Goal: Find contact information: Find contact information

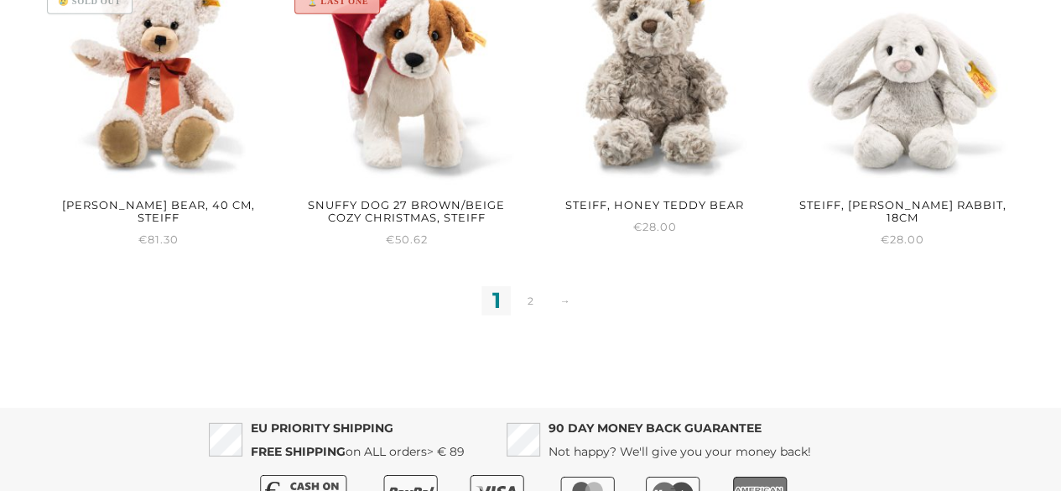
scroll to position [2398, 0]
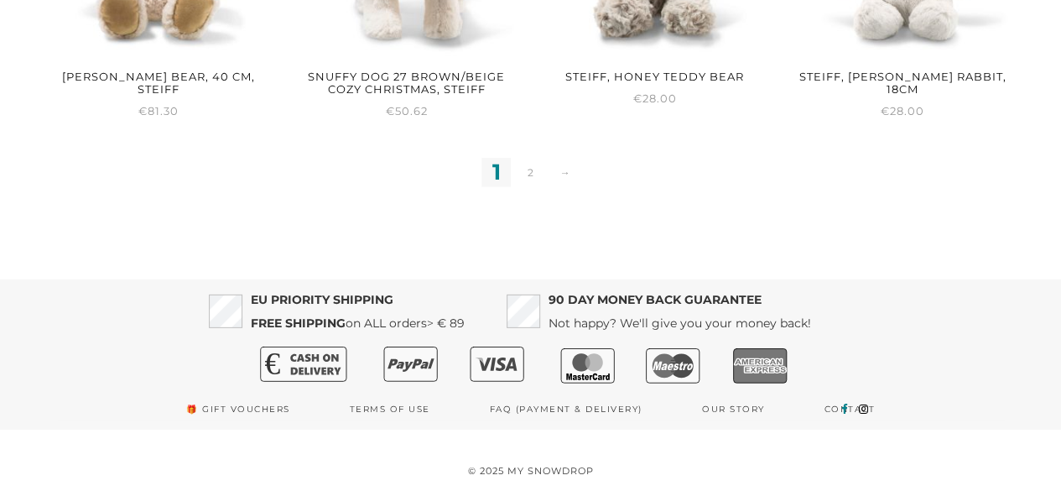
click at [842, 406] on icon at bounding box center [844, 409] width 6 height 11
click at [396, 412] on link "Terms of use" at bounding box center [390, 409] width 81 height 24
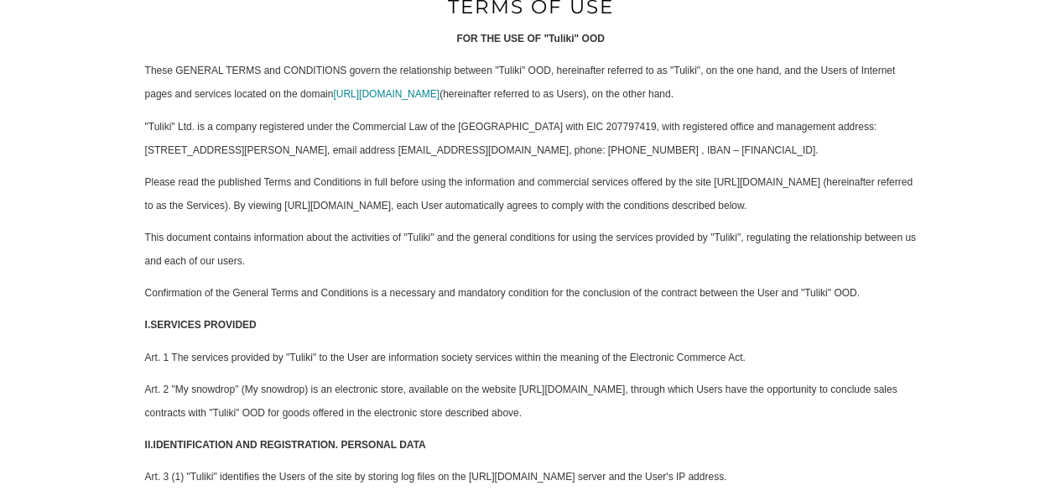
scroll to position [419, 0]
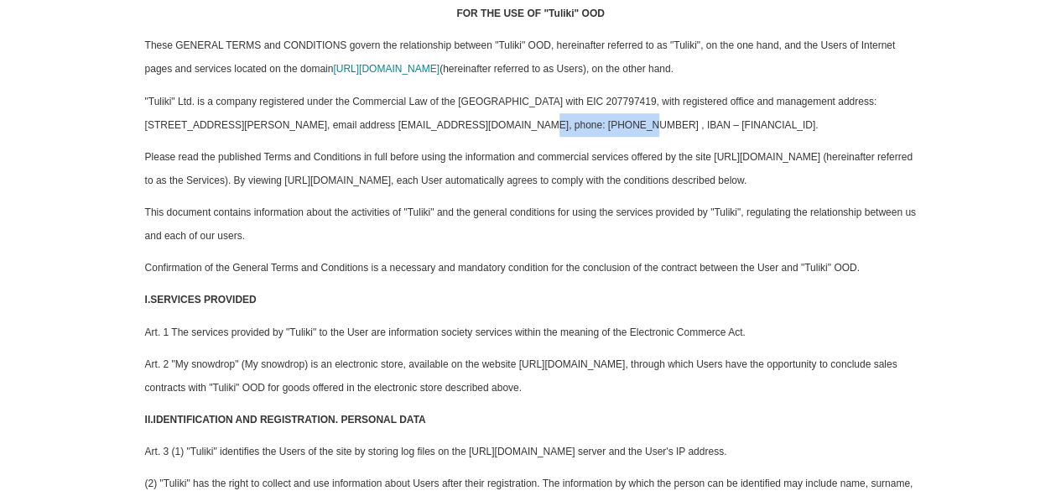
drag, startPoint x: 435, startPoint y: 121, endPoint x: 537, endPoint y: 122, distance: 102.4
click at [537, 122] on p ""Tuliki" Ltd. is a company registered under the Commercial Law of the Republic …" at bounding box center [531, 113] width 772 height 47
copy p "info@mysnowdrop.com"
drag, startPoint x: 651, startPoint y: 120, endPoint x: 584, endPoint y: 115, distance: 67.3
click at [584, 115] on p ""Tuliki" Ltd. is a company registered under the Commercial Law of the Republic …" at bounding box center [531, 113] width 772 height 47
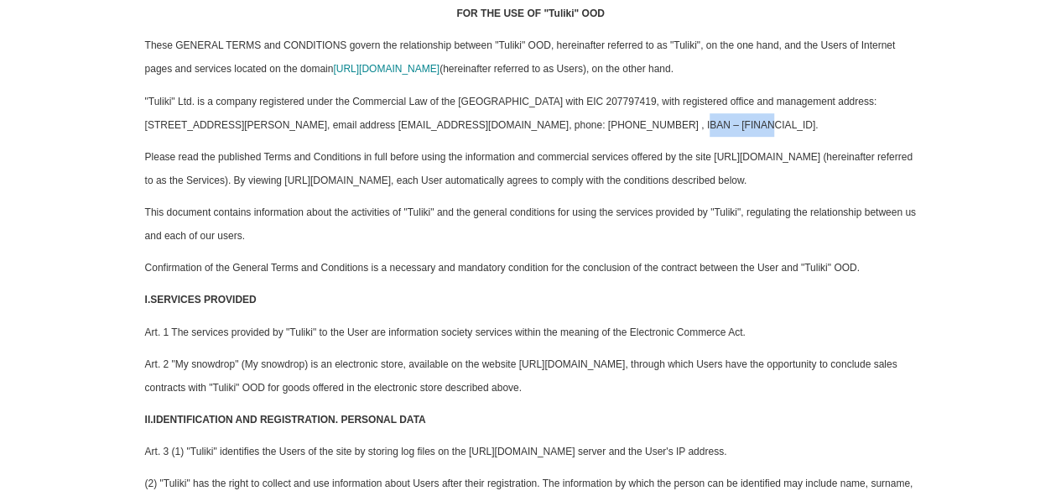
copy p "359883481726"
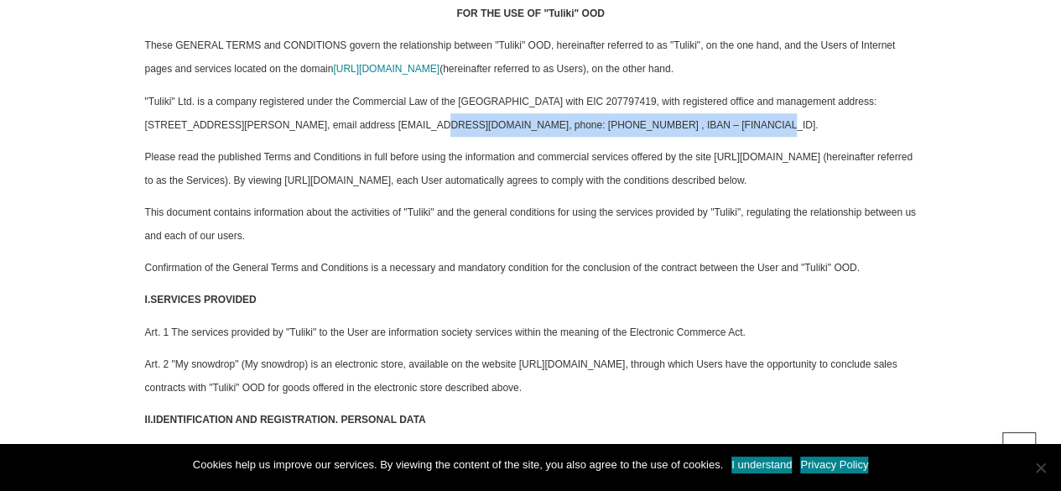
drag, startPoint x: 361, startPoint y: 119, endPoint x: 736, endPoint y: 121, distance: 375.0
click at [718, 121] on p ""Tuliki" Ltd. is a company registered under the Commercial Law of the Republic …" at bounding box center [531, 113] width 772 height 47
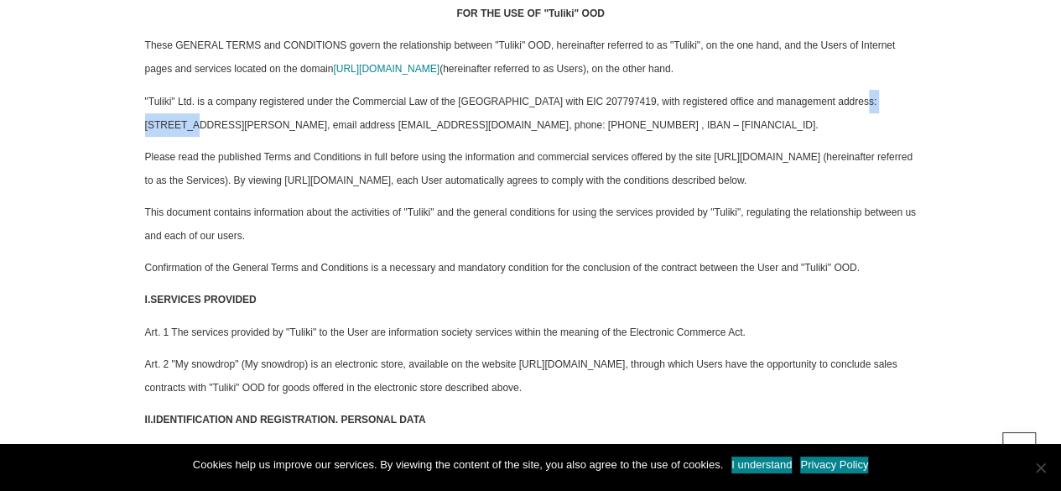
click at [889, 100] on p ""Tuliki" Ltd. is a company registered under the Commercial Law of the Republic …" at bounding box center [531, 113] width 772 height 47
click at [867, 102] on p ""Tuliki" Ltd. is a company registered under the Commercial Law of the Republic …" at bounding box center [531, 113] width 772 height 47
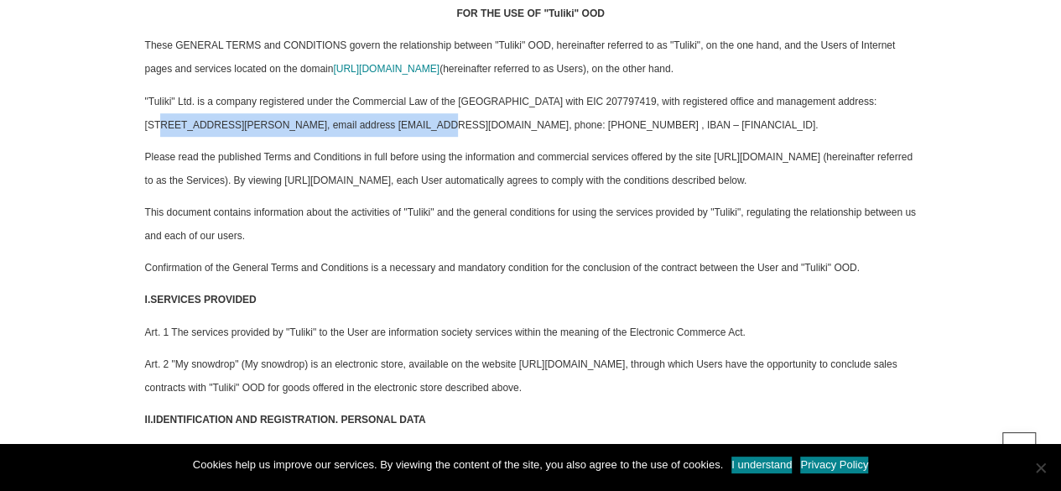
drag, startPoint x: 864, startPoint y: 97, endPoint x: 356, endPoint y: 127, distance: 509.3
click at [361, 120] on p ""Tuliki" Ltd. is a company registered under the Commercial Law of the Republic …" at bounding box center [531, 113] width 772 height 47
copy p "Veliko Tarnovo 5000, Sergey Rumyantsev Street No. 30"
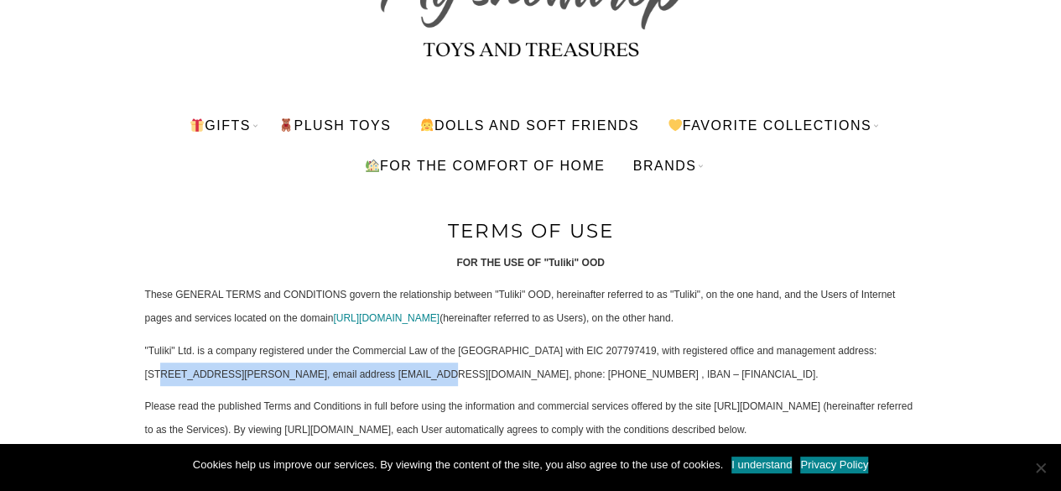
scroll to position [0, 0]
